Goal: Information Seeking & Learning: Check status

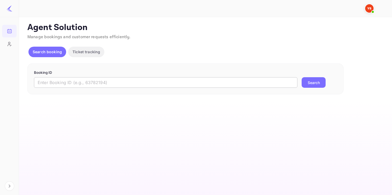
paste input "9547818"
click at [65, 84] on input "9547818" at bounding box center [165, 82] width 263 height 11
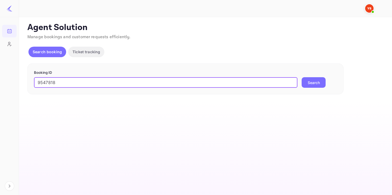
type input "9547818"
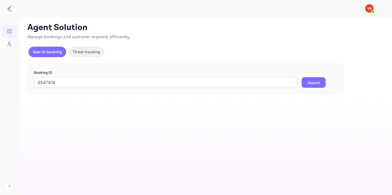
click at [310, 79] on button "Search" at bounding box center [313, 82] width 24 height 11
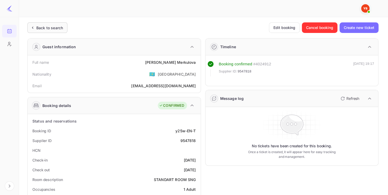
click at [44, 25] on div "Back to search" at bounding box center [49, 28] width 27 height 6
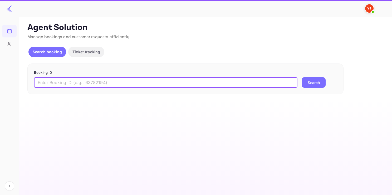
click at [65, 84] on input "text" at bounding box center [165, 82] width 263 height 11
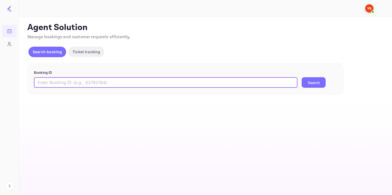
paste input "8969115"
type input "8969115"
click at [318, 80] on button "Search" at bounding box center [313, 82] width 24 height 11
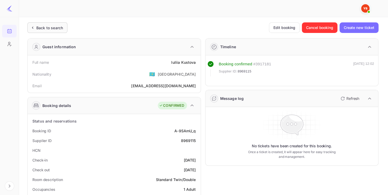
click at [43, 27] on div "Back to search" at bounding box center [49, 28] width 27 height 6
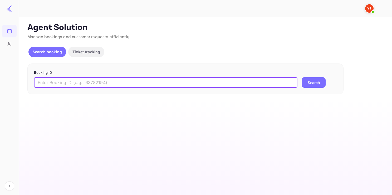
click at [68, 78] on input "text" at bounding box center [165, 82] width 263 height 11
paste input "9418205"
type input "9418205"
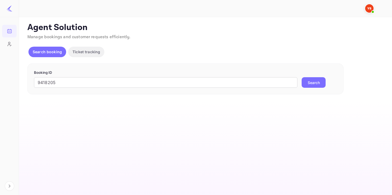
click at [308, 80] on button "Search" at bounding box center [313, 82] width 24 height 11
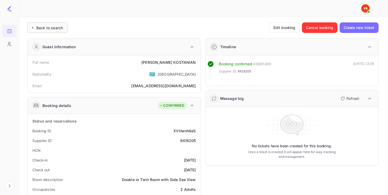
click at [58, 25] on div "Back to search" at bounding box center [49, 28] width 27 height 6
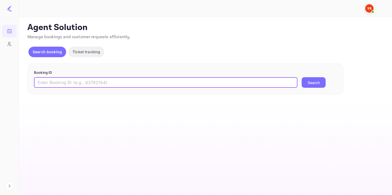
paste input "9830106"
click at [78, 81] on input "9830106" at bounding box center [165, 82] width 263 height 11
type input "9830106"
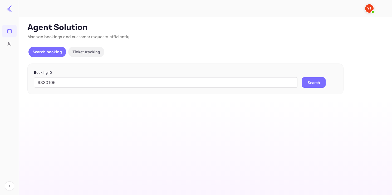
click at [316, 84] on button "Search" at bounding box center [313, 82] width 24 height 11
